Goal: Information Seeking & Learning: Learn about a topic

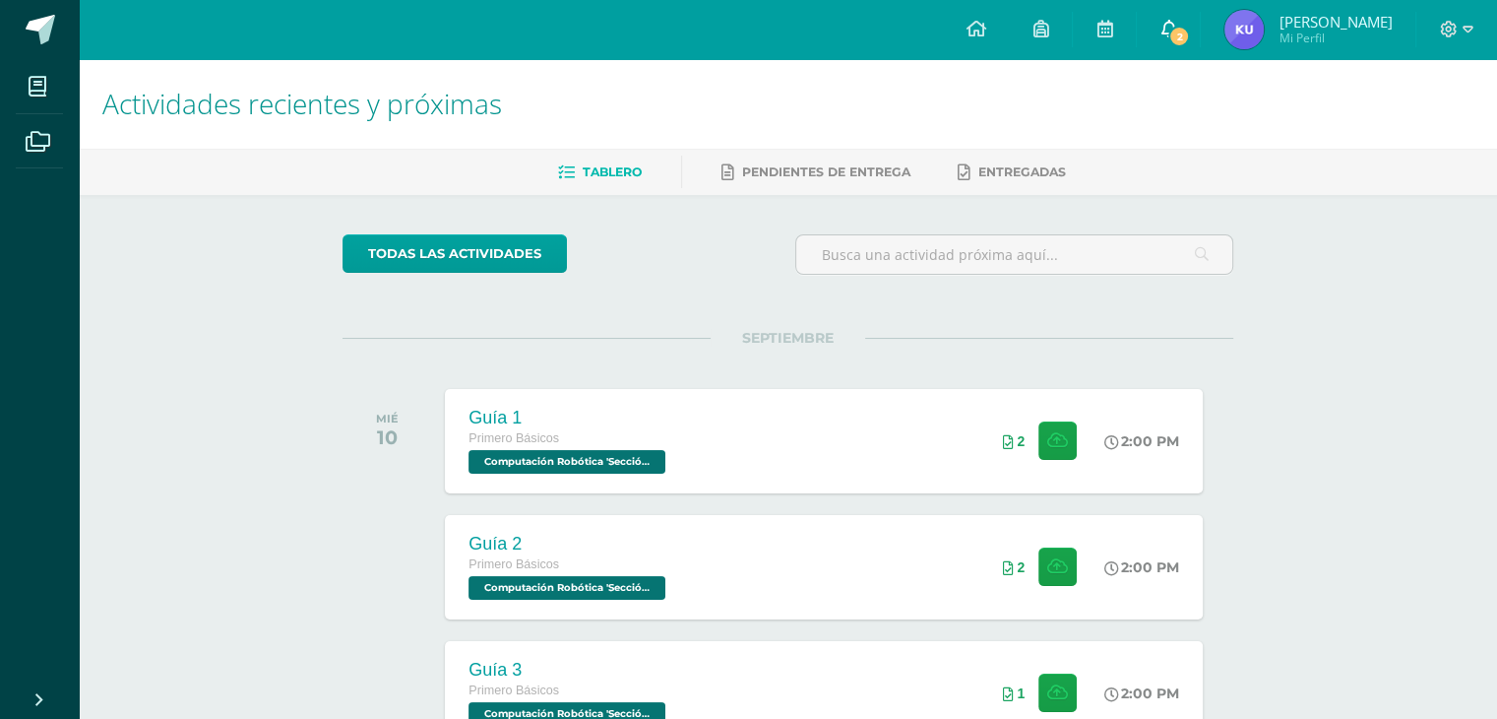
click at [1190, 36] on span "2" at bounding box center [1179, 37] width 22 height 22
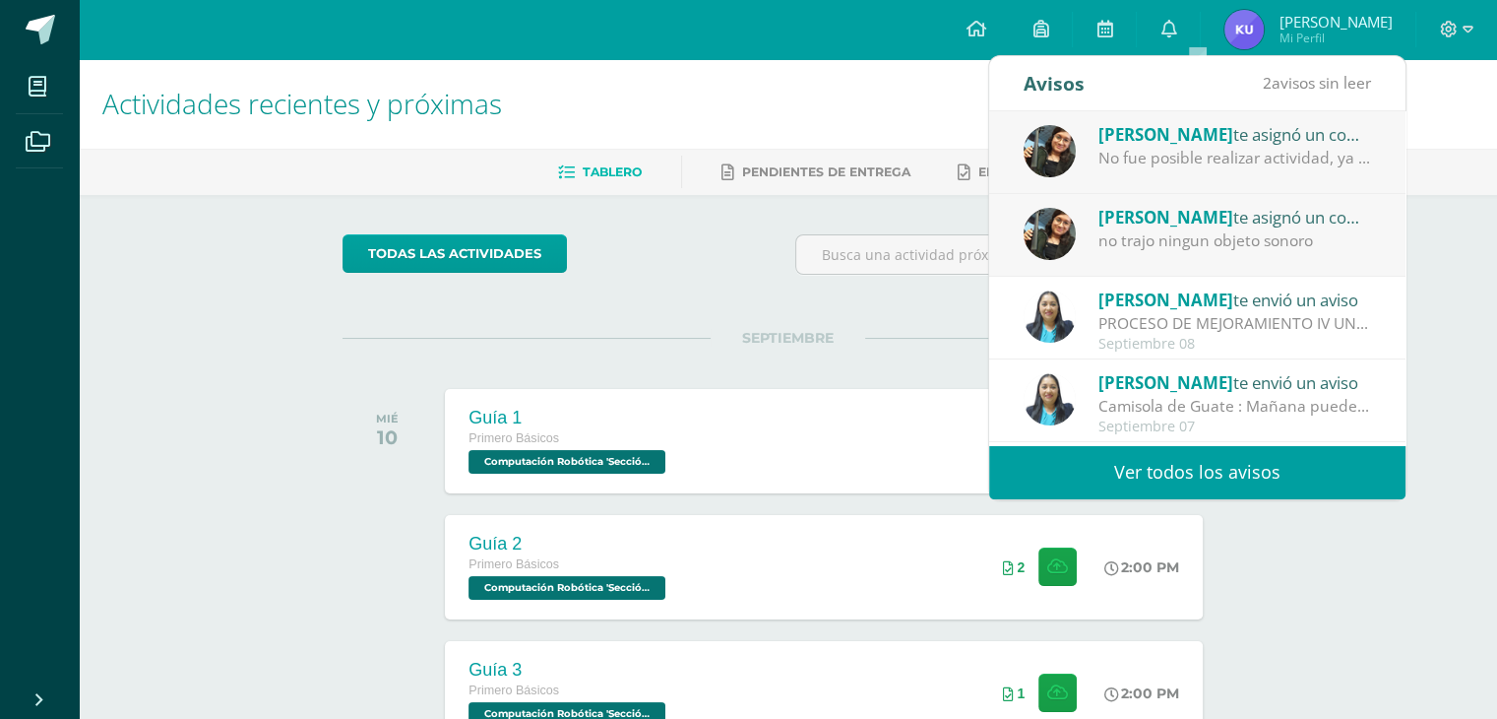
click at [1141, 160] on div "No fue posible realizar actividad, ya que no trajeron los objetos sonoros" at bounding box center [1236, 158] width 274 height 23
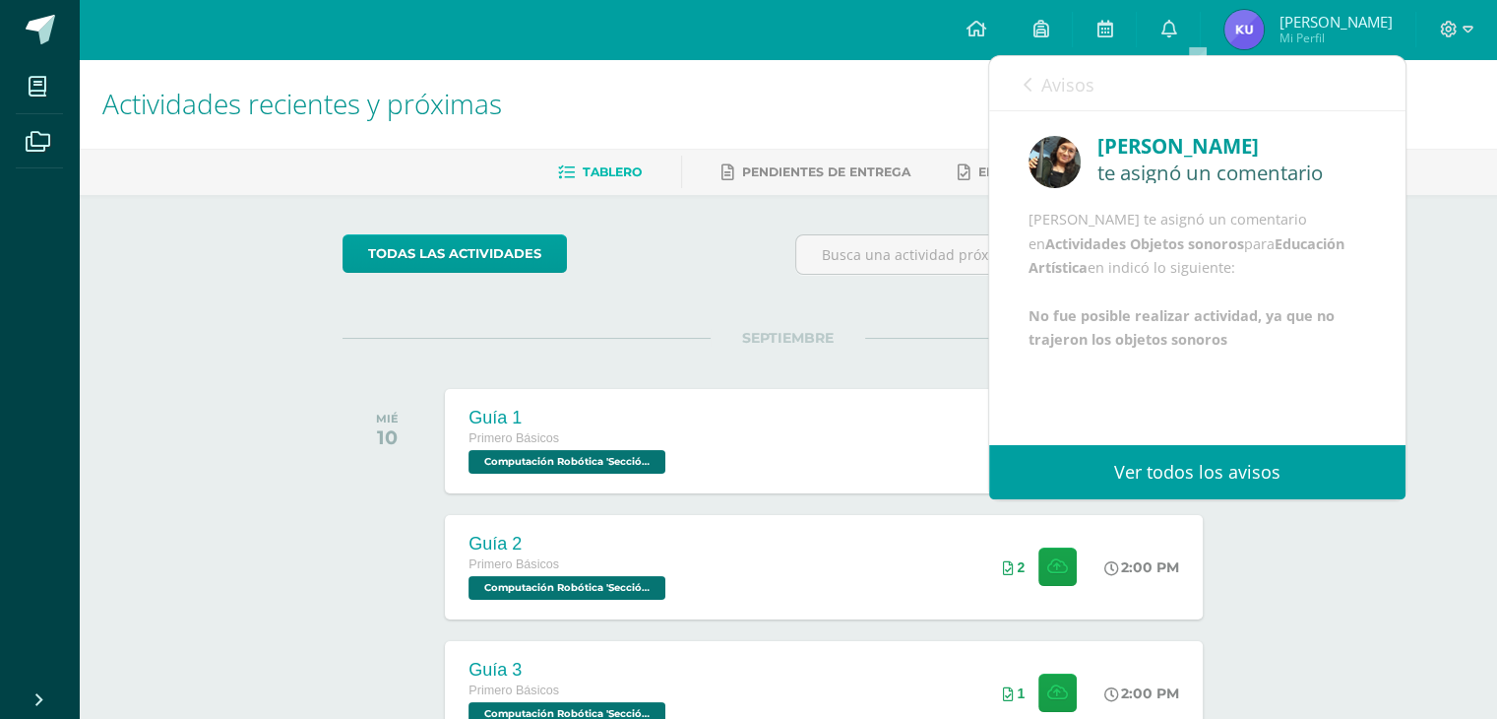
scroll to position [98, 0]
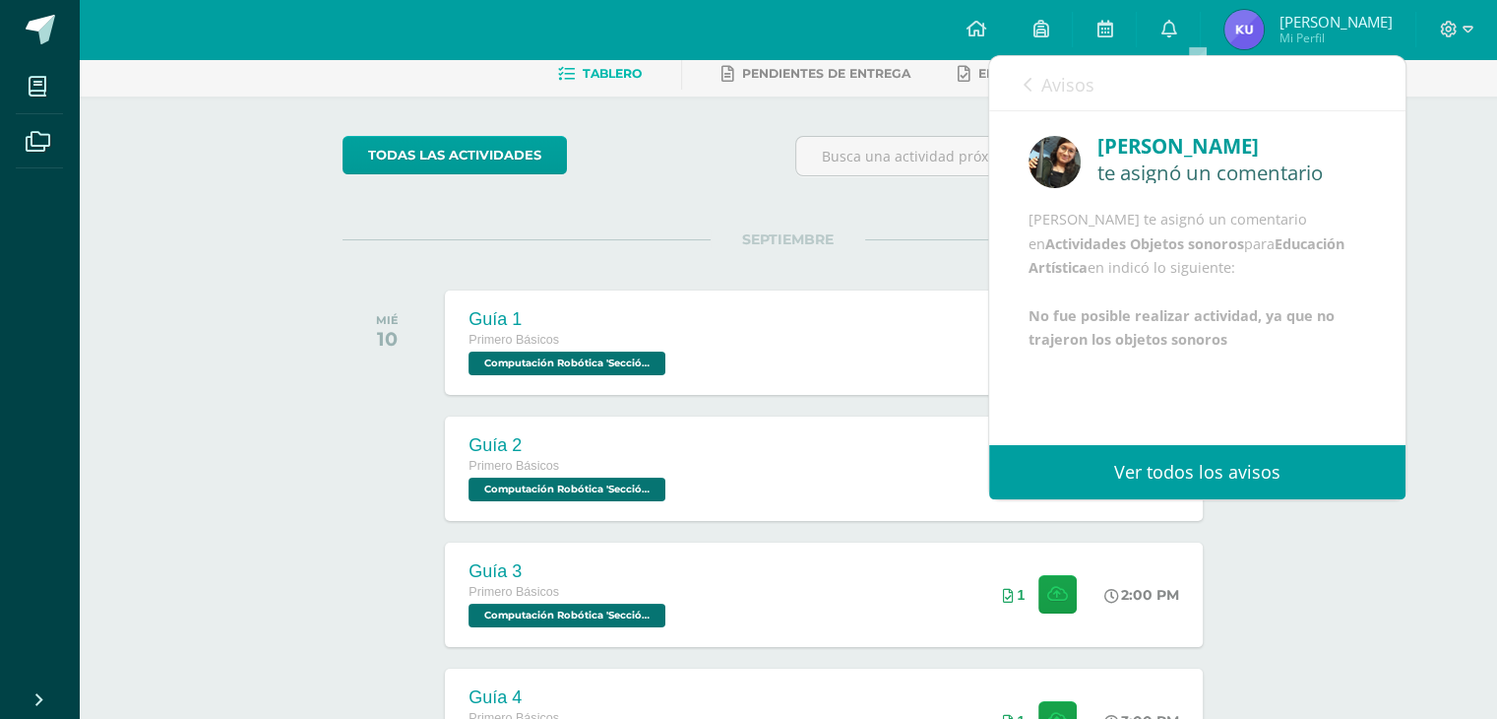
click at [1024, 75] on link "Avisos" at bounding box center [1059, 84] width 71 height 56
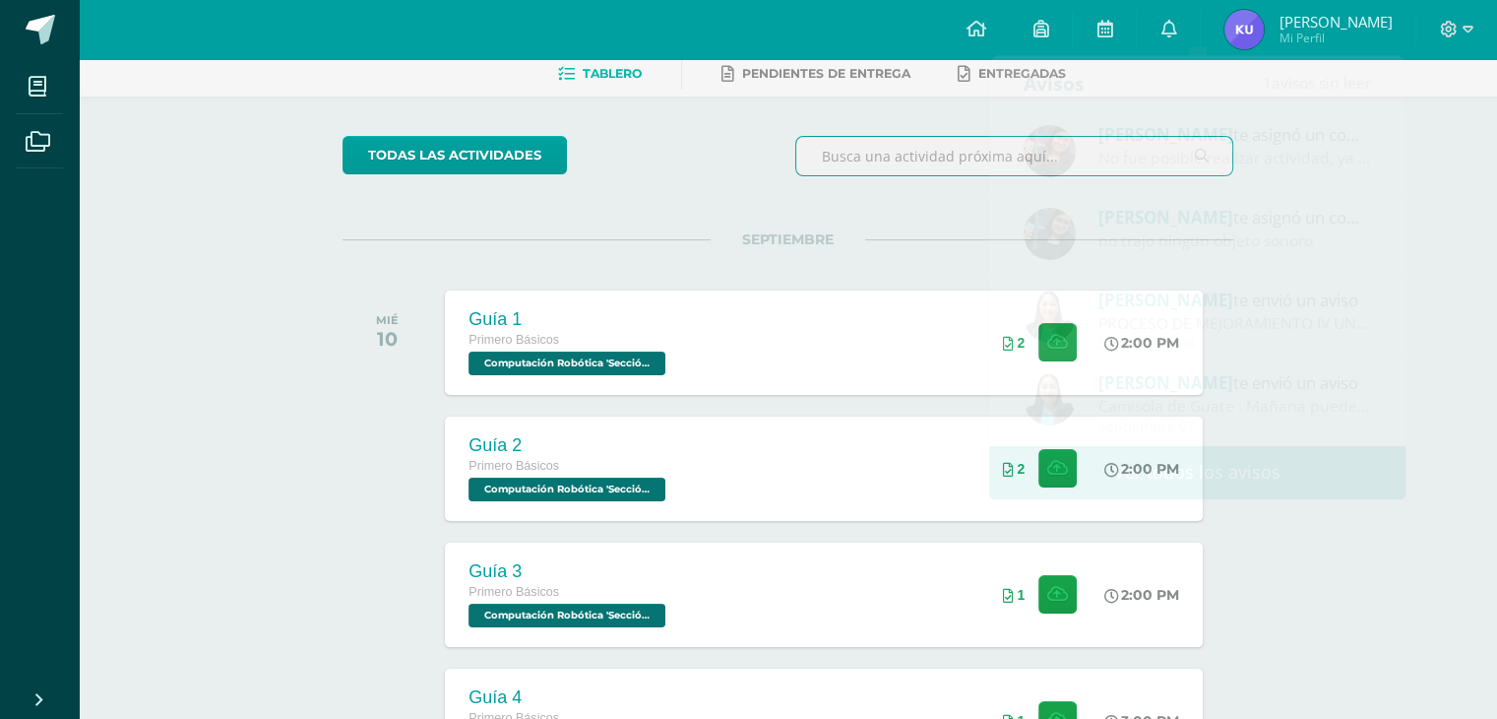
click at [903, 165] on input "text" at bounding box center [1014, 156] width 436 height 38
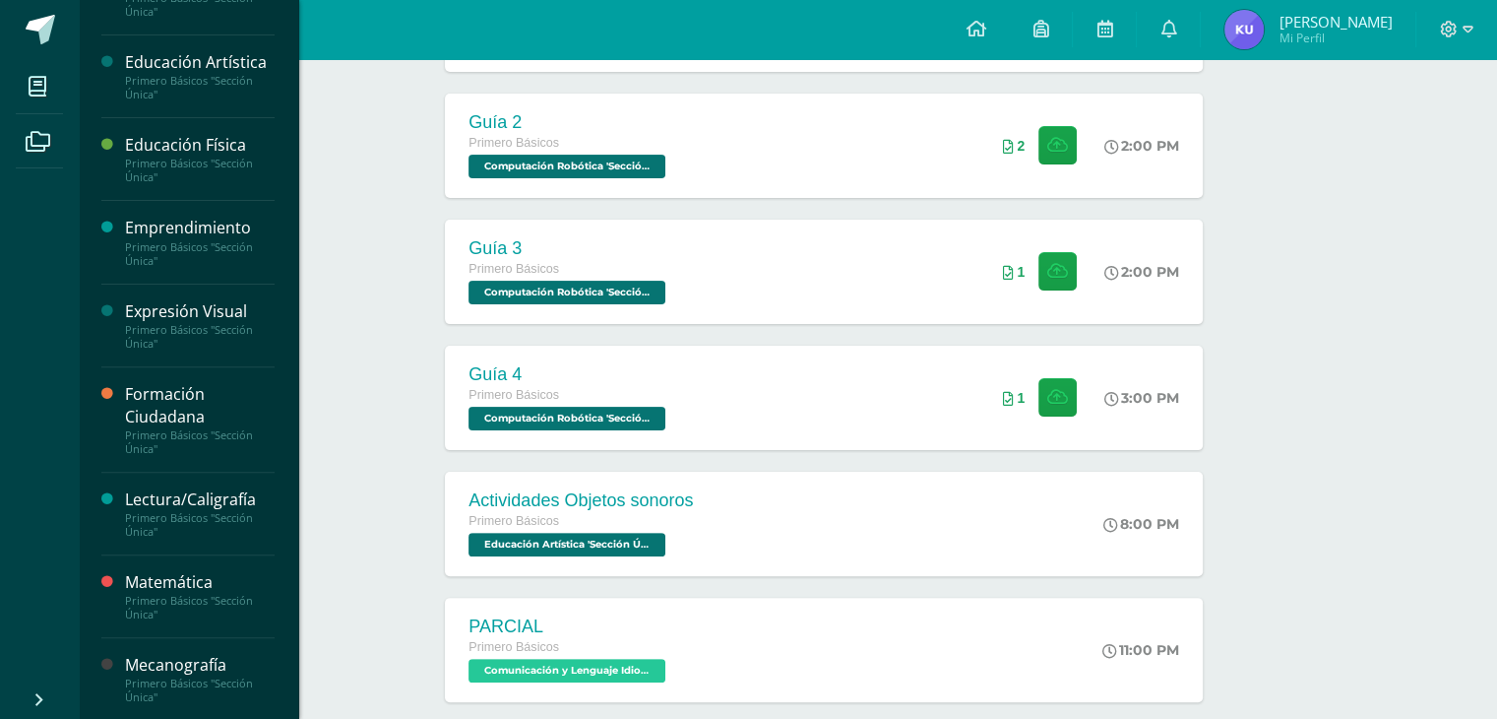
scroll to position [591, 0]
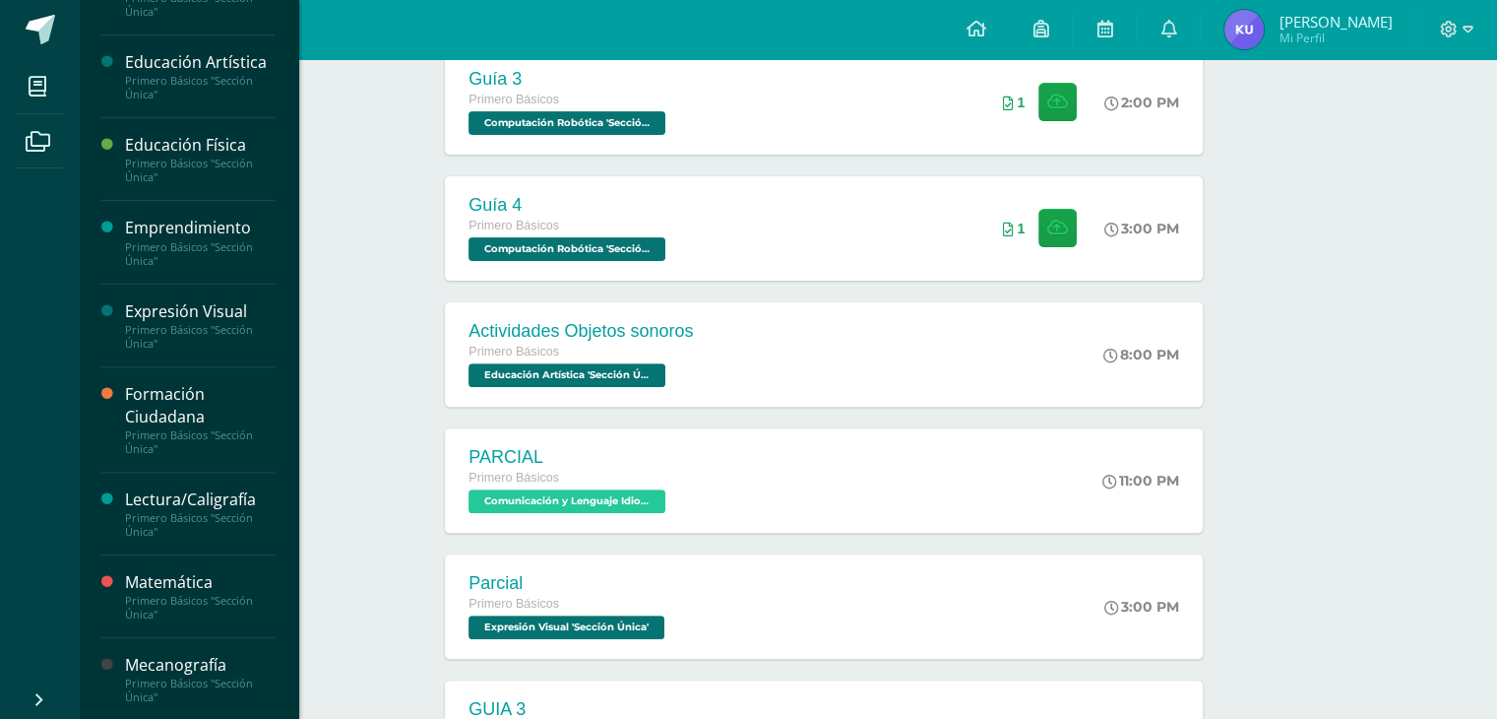
click at [118, 690] on div at bounding box center [113, 679] width 24 height 50
click at [147, 681] on div "Primero Básicos "Sección Única"" at bounding box center [200, 690] width 150 height 28
drag, startPoint x: 147, startPoint y: 681, endPoint x: 157, endPoint y: 670, distance: 14.6
click at [147, 681] on div "Primero Básicos "Sección Única"" at bounding box center [200, 690] width 150 height 28
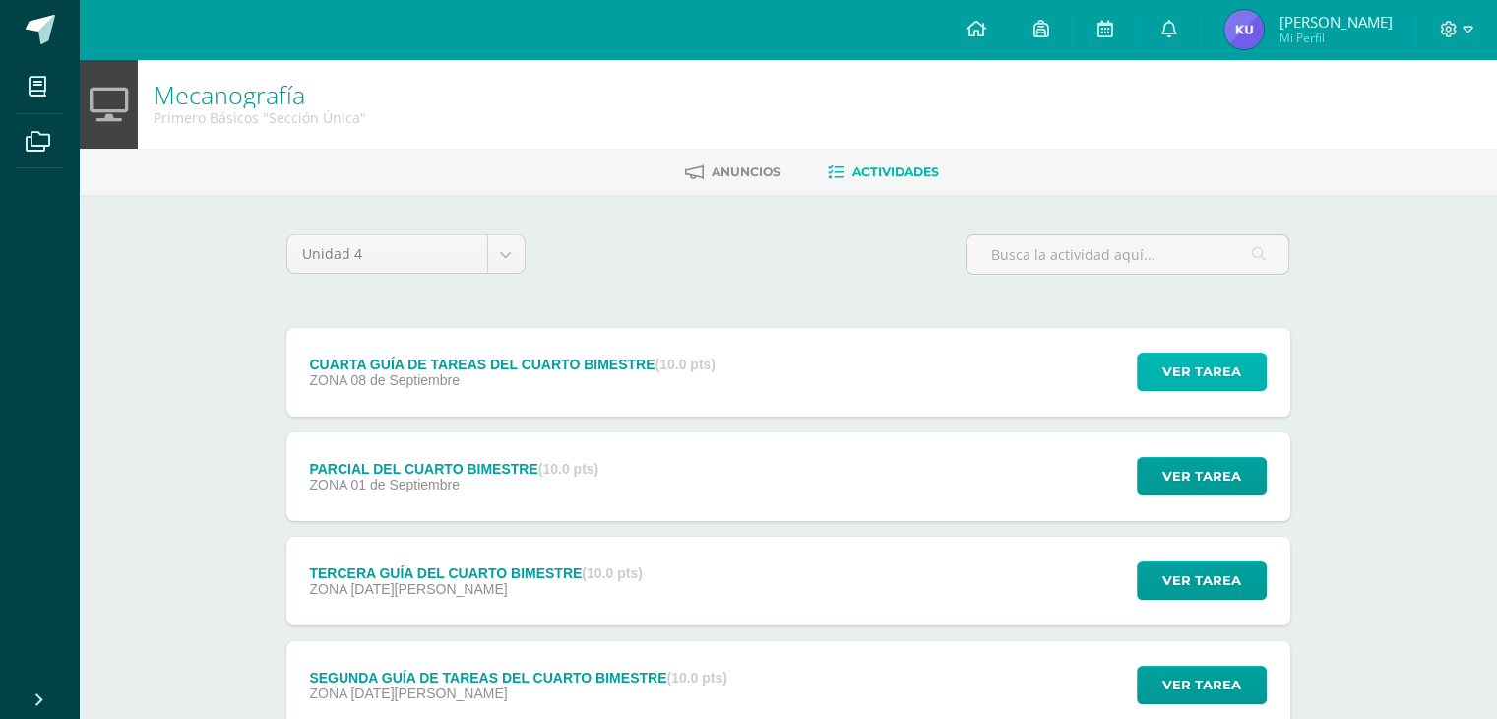
click at [1152, 373] on button "Ver tarea" at bounding box center [1202, 371] width 130 height 38
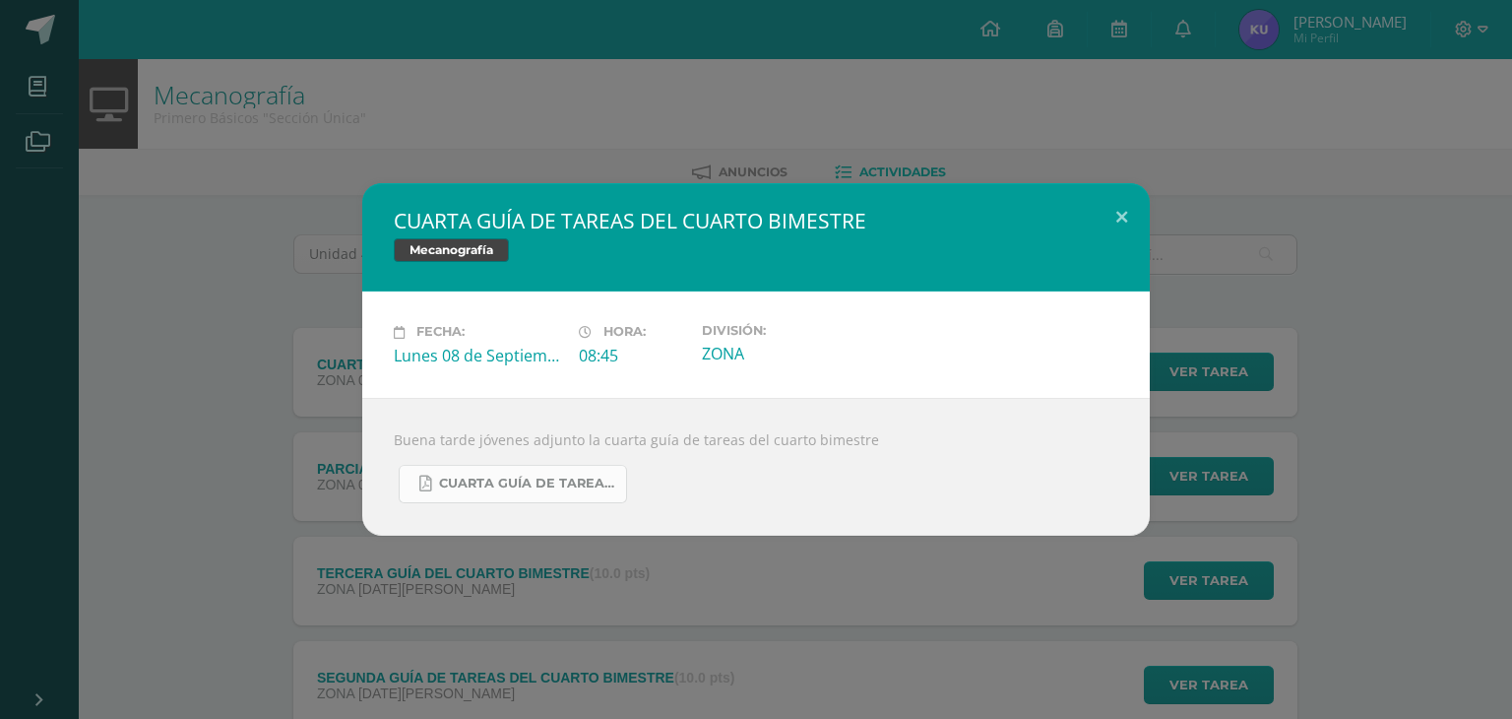
click at [575, 487] on span "CUARTA GUÍA DE TAREAS DEL CUARTO BIMESTRE DE 1RO BÁSICO SEPTIEMBRE.pdf" at bounding box center [527, 483] width 177 height 16
click at [481, 488] on span "CUARTA GUÍA DE TAREAS DEL CUARTO BIMESTRE DE 1RO BÁSICO SEPTIEMBRE.pdf" at bounding box center [527, 483] width 177 height 16
